Goal: Transaction & Acquisition: Purchase product/service

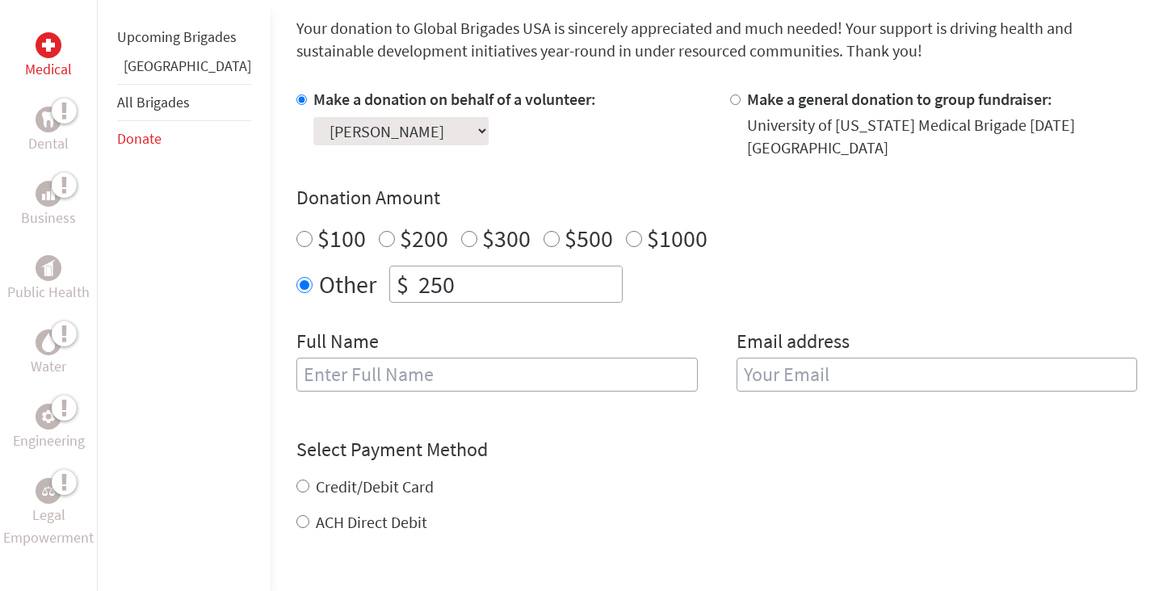
scroll to position [578, 0]
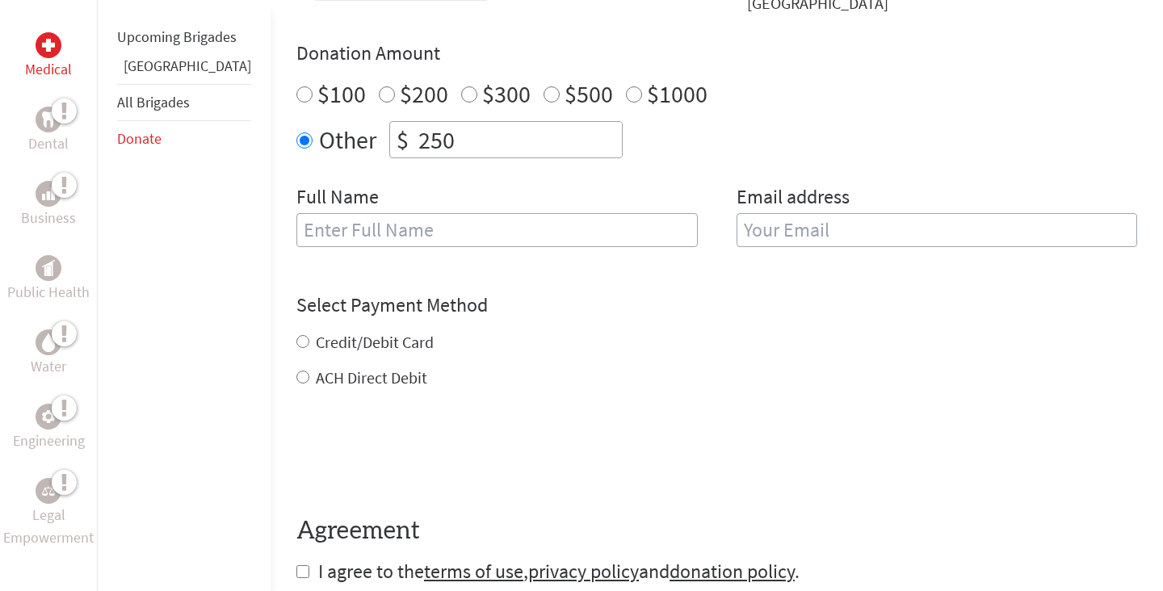
click at [376, 229] on input "text" at bounding box center [496, 230] width 401 height 34
type input "[PERSON_NAME]"
click at [886, 221] on input "email" at bounding box center [937, 230] width 401 height 34
type input "[EMAIL_ADDRESS][DOMAIN_NAME]"
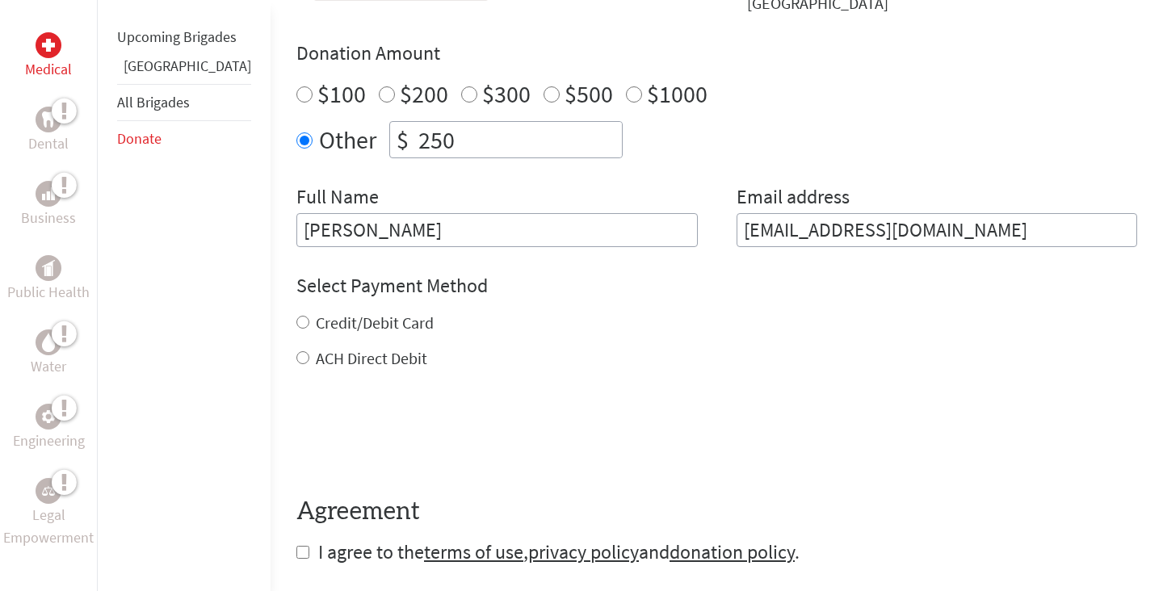
click at [296, 342] on div "Credit/Debit Card ACH Direct Debit" at bounding box center [716, 341] width 841 height 58
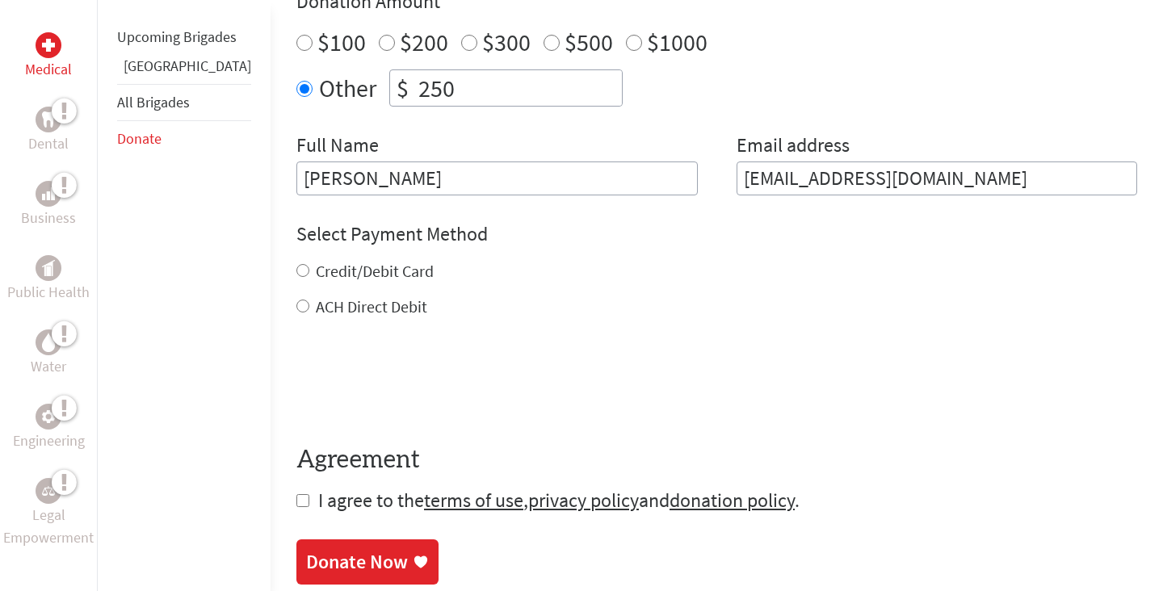
scroll to position [646, 0]
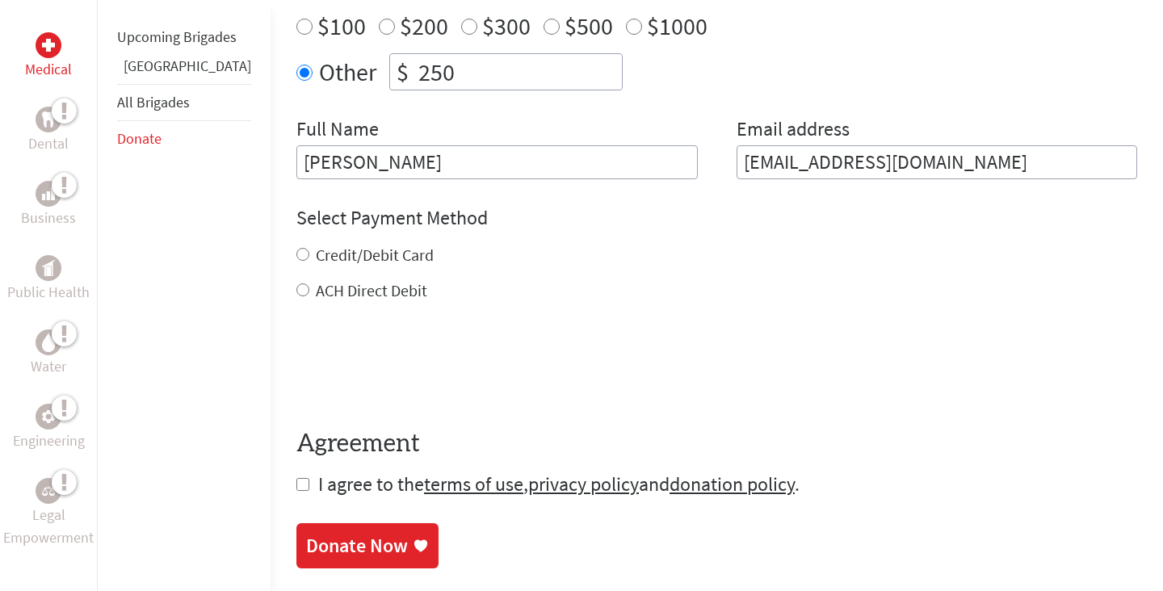
click at [296, 253] on input "Credit/Debit Card" at bounding box center [302, 254] width 13 height 13
radio input "true"
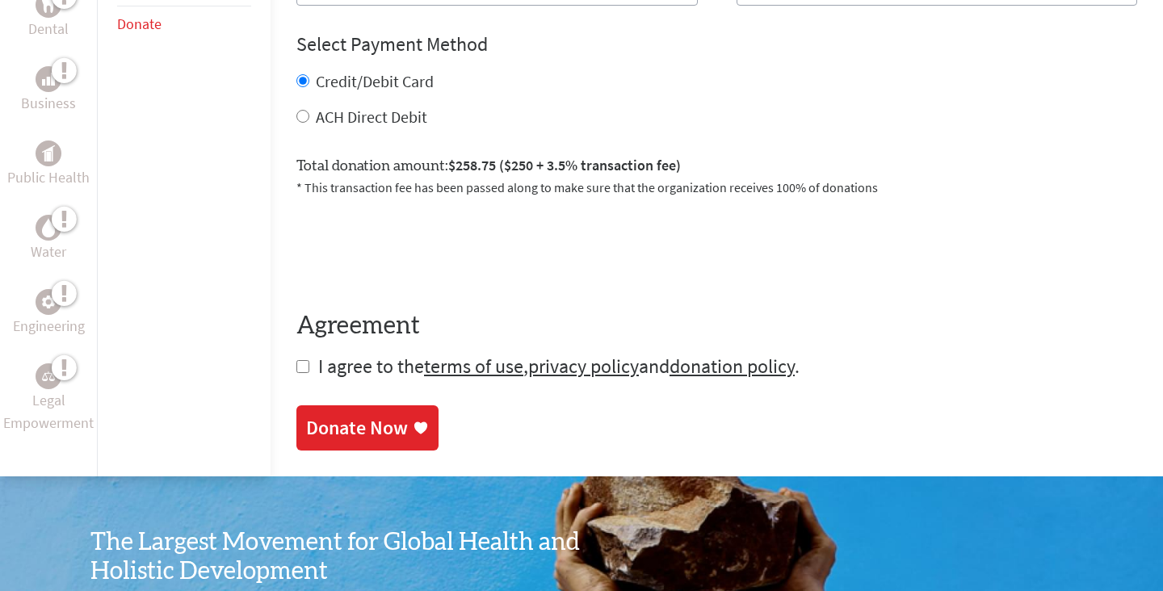
scroll to position [872, 0]
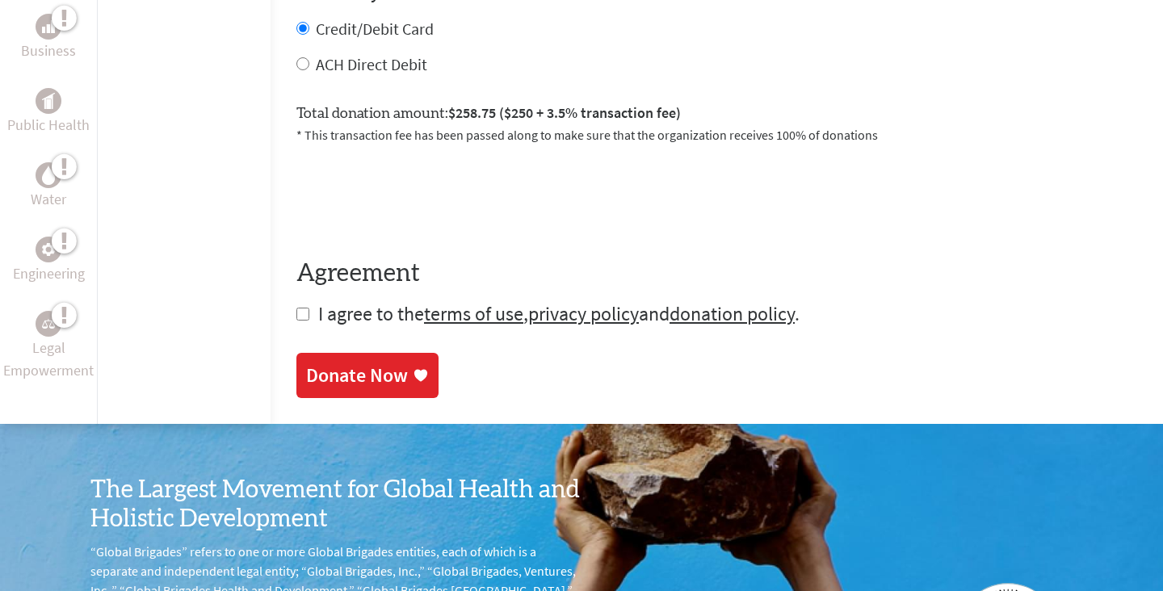
click at [296, 312] on input "checkbox" at bounding box center [302, 314] width 13 height 13
checkbox input "true"
click at [316, 383] on div "Donate Now" at bounding box center [357, 377] width 102 height 26
